Goal: Use online tool/utility: Utilize a website feature to perform a specific function

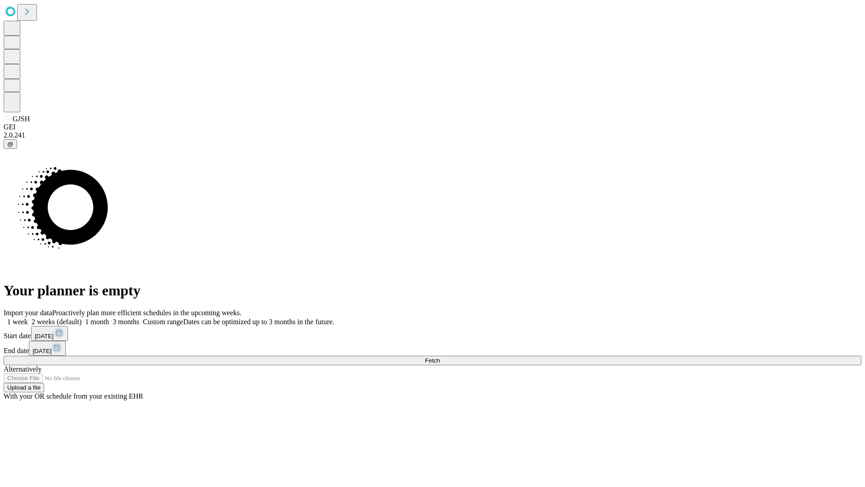
click at [440, 357] on span "Fetch" at bounding box center [432, 360] width 15 height 7
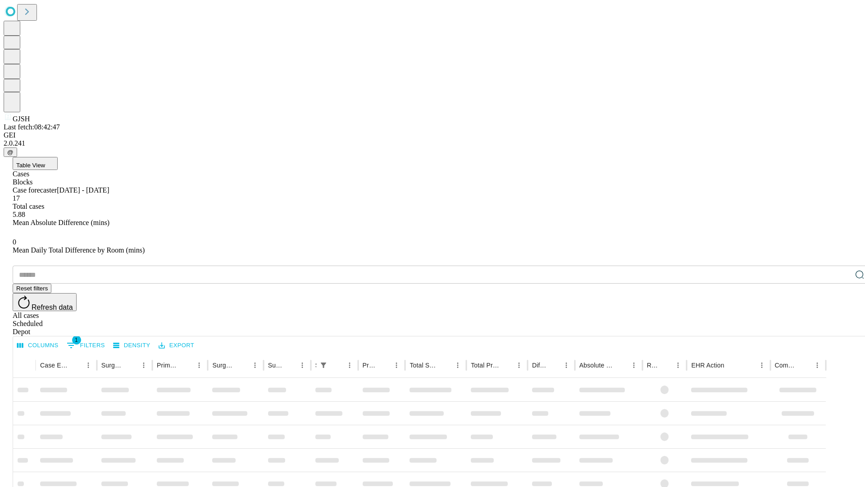
click at [45, 162] on span "Table View" at bounding box center [30, 165] width 29 height 7
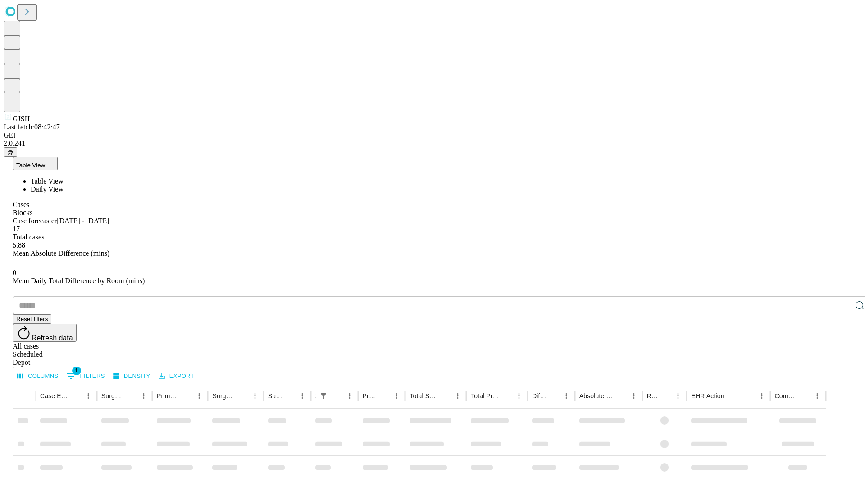
click at [64, 185] on span "Daily View" at bounding box center [47, 189] width 33 height 8
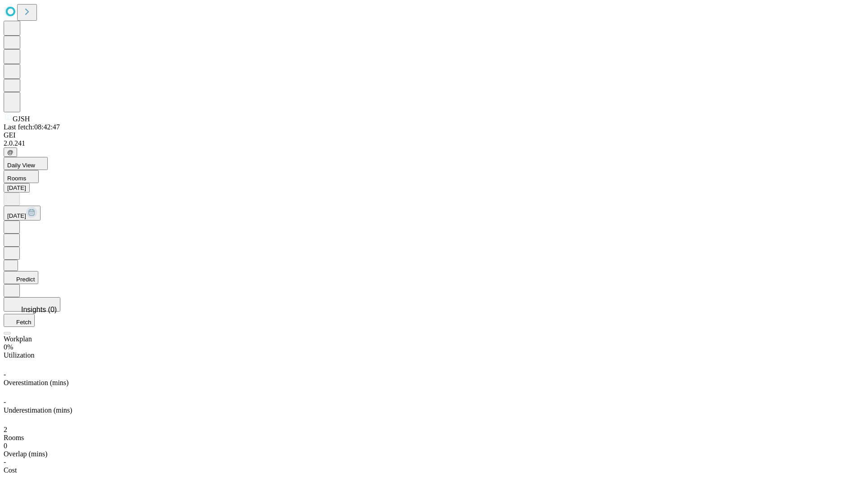
click at [38, 271] on button "Predict" at bounding box center [21, 277] width 35 height 13
